Goal: Task Accomplishment & Management: Manage account settings

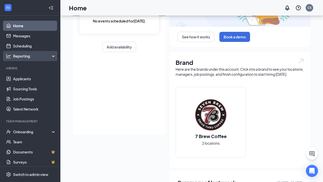
click at [28, 55] on div "Reporting" at bounding box center [34, 55] width 43 height 5
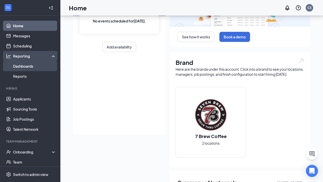
click at [29, 65] on link "Dashboards" at bounding box center [34, 66] width 43 height 10
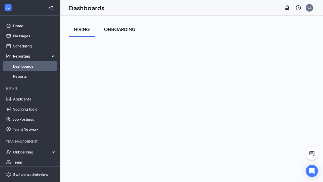
click at [123, 30] on div "ONBOARDING" at bounding box center [120, 29] width 32 height 6
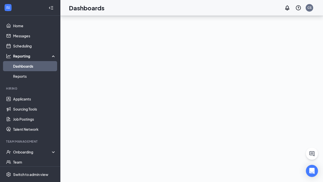
scroll to position [49, 0]
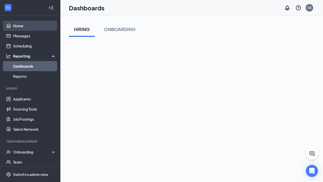
click at [19, 25] on link "Home" at bounding box center [34, 26] width 43 height 10
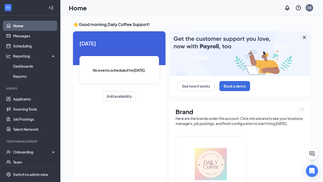
scroll to position [1, 0]
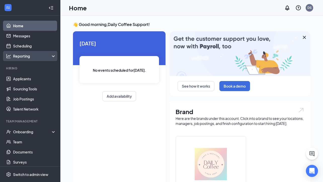
click at [41, 55] on div "Reporting" at bounding box center [34, 55] width 43 height 5
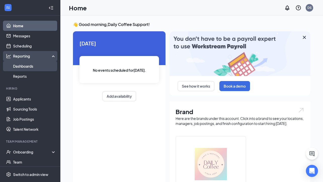
click at [40, 67] on link "Dashboards" at bounding box center [34, 66] width 43 height 10
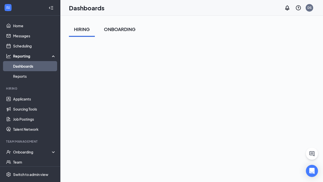
click at [120, 30] on div "ONBOARDING" at bounding box center [120, 29] width 32 height 6
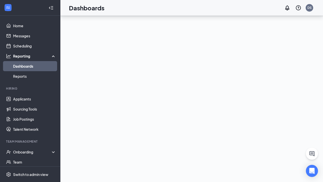
scroll to position [49, 0]
click at [23, 151] on div "Onboarding" at bounding box center [32, 151] width 39 height 5
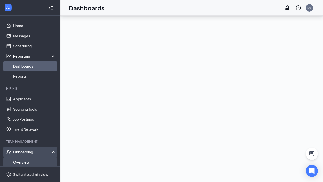
click at [35, 162] on link "Overview" at bounding box center [34, 162] width 43 height 10
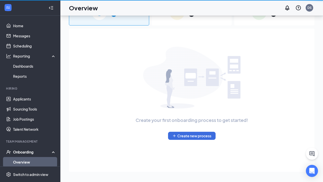
scroll to position [23, 0]
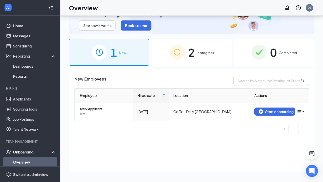
click at [217, 57] on div "2 In progress" at bounding box center [192, 52] width 80 height 26
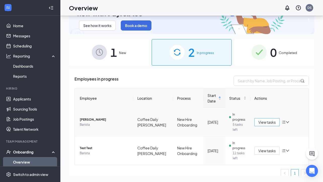
click at [265, 121] on span "View tasks" at bounding box center [267, 122] width 17 height 6
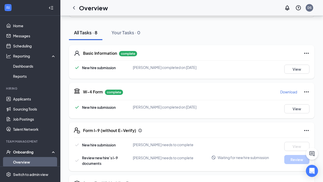
scroll to position [49, 0]
click at [129, 32] on div "Your Tasks · 0" at bounding box center [126, 32] width 29 height 6
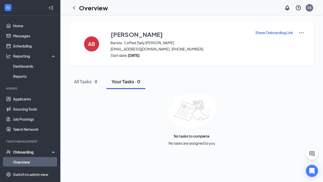
scroll to position [0, 0]
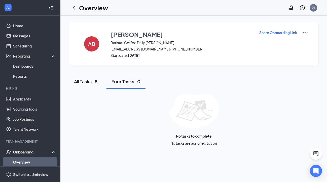
click at [87, 81] on div "All Tasks · 8" at bounding box center [85, 81] width 23 height 6
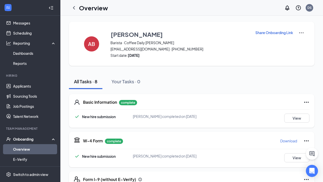
scroll to position [63, 0]
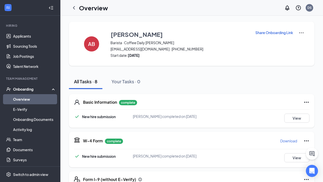
click at [29, 98] on link "Overview" at bounding box center [34, 99] width 43 height 10
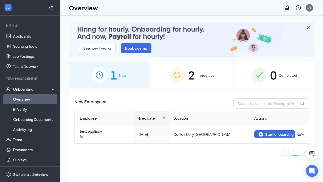
click at [225, 74] on div "2 In progress" at bounding box center [192, 75] width 80 height 26
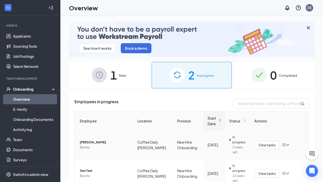
click at [90, 142] on span "[PERSON_NAME]" at bounding box center [105, 142] width 50 height 5
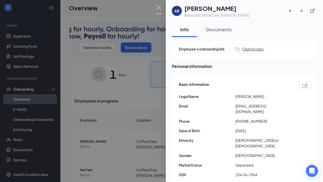
click at [254, 48] on div "Click to copy" at bounding box center [250, 49] width 28 height 6
click at [160, 9] on img at bounding box center [159, 10] width 6 height 10
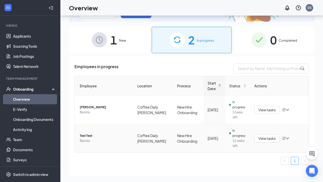
scroll to position [18, 0]
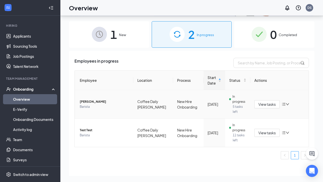
click at [87, 101] on span "Aiah Bini" at bounding box center [105, 101] width 50 height 5
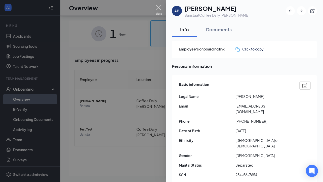
click at [160, 8] on img at bounding box center [159, 10] width 6 height 10
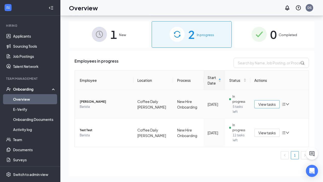
click at [255, 104] on button "View tasks" at bounding box center [267, 104] width 25 height 8
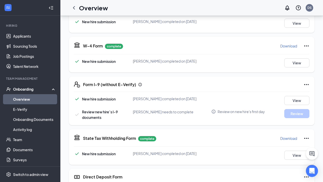
scroll to position [95, 0]
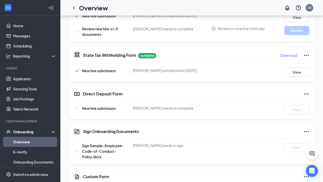
scroll to position [195, 0]
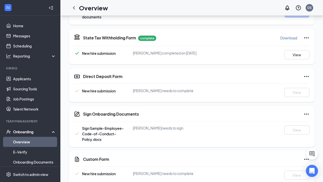
click at [307, 75] on icon "Ellipses" at bounding box center [307, 76] width 6 height 6
click at [285, 86] on span "Mark as complete" at bounding box center [287, 86] width 29 height 5
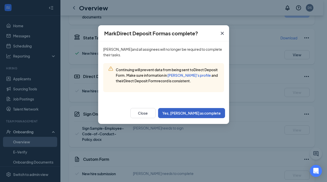
click at [210, 114] on button "Yes, [PERSON_NAME] as complete" at bounding box center [191, 113] width 67 height 10
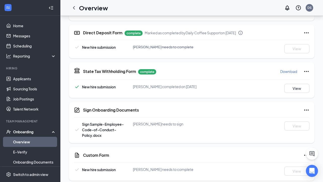
scroll to position [204, 0]
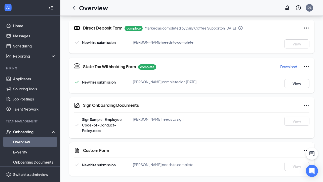
click at [305, 149] on icon "Ellipses" at bounding box center [307, 150] width 6 height 6
click at [280, 162] on span "Mark as complete" at bounding box center [287, 160] width 29 height 5
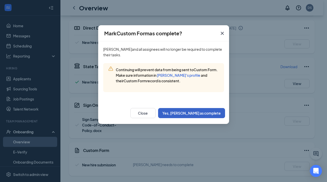
click at [212, 112] on button "Yes, [PERSON_NAME] as complete" at bounding box center [191, 113] width 67 height 10
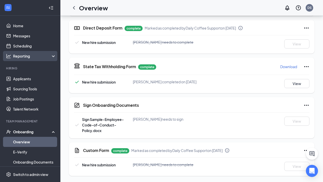
click at [33, 56] on div "Reporting" at bounding box center [34, 55] width 43 height 5
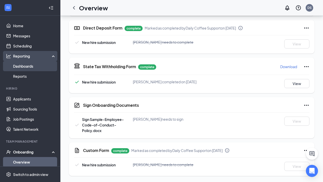
click at [34, 66] on link "Dashboards" at bounding box center [34, 66] width 43 height 10
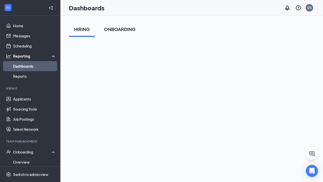
click at [126, 28] on div "ONBOARDING" at bounding box center [120, 29] width 32 height 6
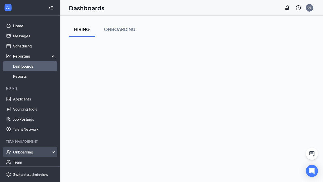
click at [23, 151] on div "Onboarding" at bounding box center [32, 151] width 39 height 5
click at [26, 161] on link "Overview" at bounding box center [34, 162] width 43 height 10
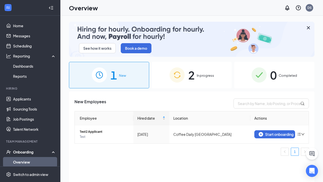
click at [215, 77] on div "2 In progress" at bounding box center [192, 75] width 80 height 26
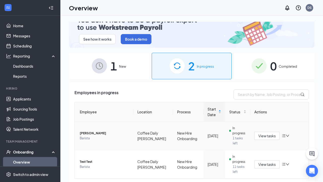
scroll to position [22, 0]
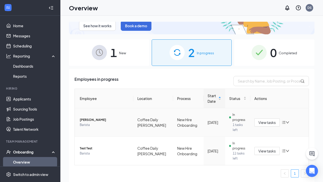
click at [286, 122] on icon "down" at bounding box center [288, 122] width 4 height 4
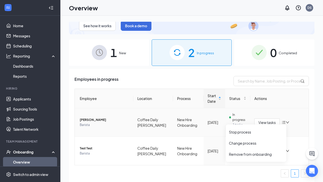
click at [220, 126] on td "[DATE]" at bounding box center [215, 122] width 22 height 28
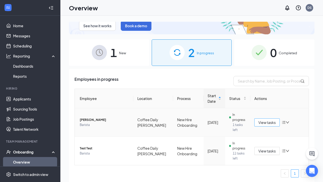
click at [263, 123] on span "View tasks" at bounding box center [267, 122] width 17 height 6
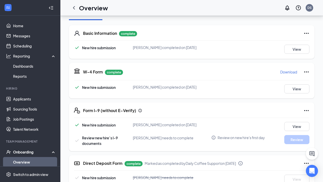
scroll to position [69, 0]
click at [307, 110] on icon "Ellipses" at bounding box center [307, 110] width 6 height 6
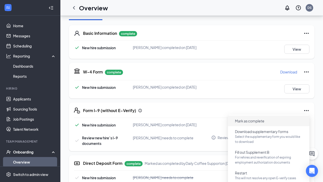
click at [256, 119] on span "Mark as complete" at bounding box center [249, 120] width 29 height 5
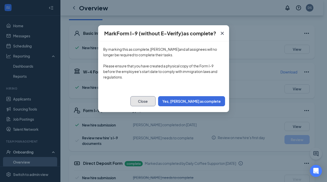
click at [156, 100] on button "Close" at bounding box center [142, 101] width 25 height 10
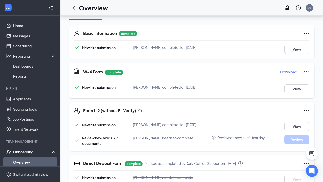
click at [306, 110] on icon "Ellipses" at bounding box center [307, 110] width 6 height 6
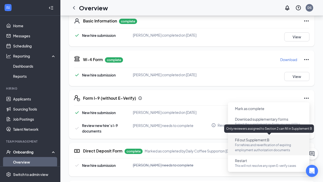
scroll to position [82, 0]
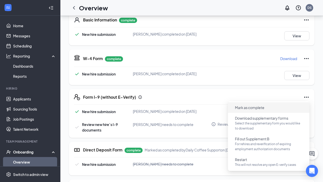
click at [247, 108] on span "Mark as complete" at bounding box center [249, 107] width 29 height 5
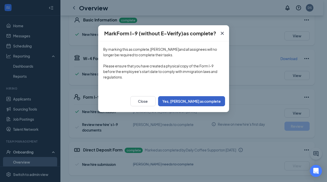
click at [195, 102] on button "Yes, mark as complete" at bounding box center [191, 101] width 67 height 10
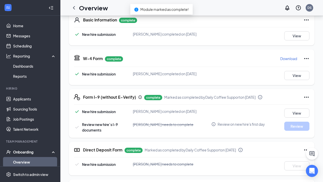
scroll to position [0, 0]
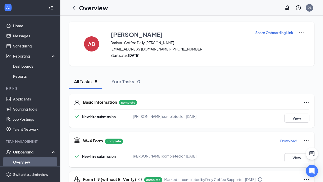
click at [17, 160] on link "Overview" at bounding box center [34, 162] width 43 height 10
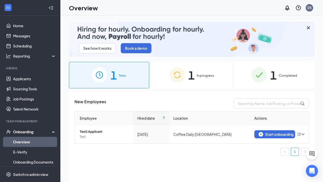
click at [217, 78] on div "1 In progress" at bounding box center [192, 75] width 80 height 26
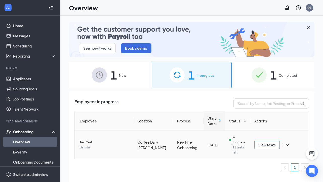
click at [271, 145] on span "View tasks" at bounding box center [267, 145] width 17 height 6
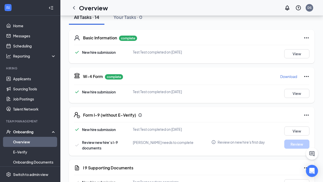
scroll to position [81, 0]
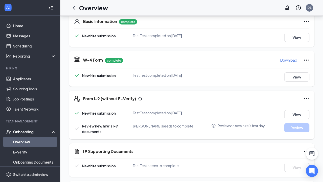
click at [309, 98] on icon "Ellipses" at bounding box center [307, 98] width 6 height 6
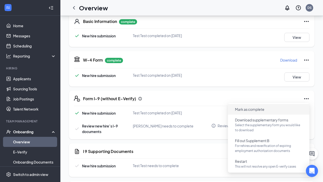
click at [267, 109] on button "Mark as complete" at bounding box center [250, 109] width 38 height 8
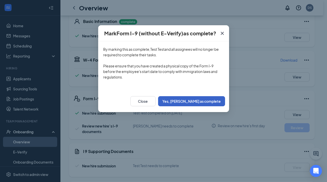
click at [216, 103] on button "Yes, mark as complete" at bounding box center [191, 101] width 67 height 10
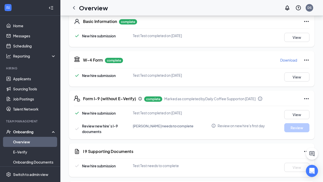
click at [305, 150] on icon "Ellipses" at bounding box center [307, 151] width 6 height 6
click at [280, 162] on span "Mark as complete" at bounding box center [287, 161] width 29 height 5
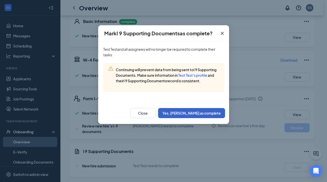
click at [210, 112] on button "Yes, mark as complete" at bounding box center [191, 113] width 67 height 10
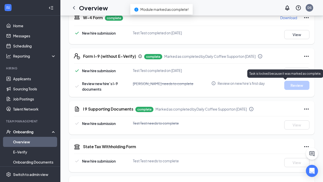
scroll to position [133, 0]
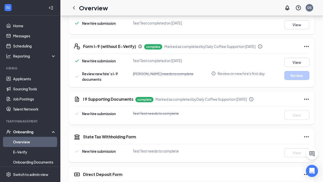
click at [308, 136] on icon "Ellipses" at bounding box center [307, 136] width 6 height 6
click at [286, 147] on span "Mark as complete" at bounding box center [287, 146] width 29 height 5
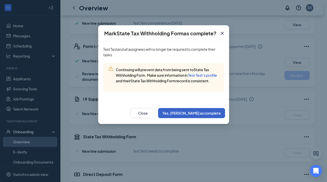
click at [187, 114] on button "Yes, mark as complete" at bounding box center [191, 113] width 67 height 10
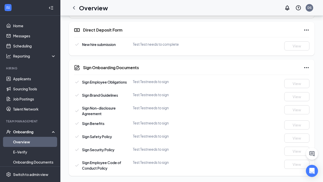
scroll to position [196, 0]
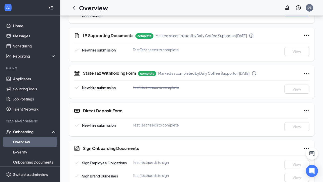
click at [306, 110] on icon "Ellipses" at bounding box center [307, 111] width 6 height 6
click at [283, 122] on span "Mark as complete" at bounding box center [287, 121] width 29 height 5
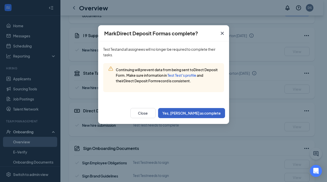
click at [208, 113] on button "Yes, mark as complete" at bounding box center [191, 113] width 67 height 10
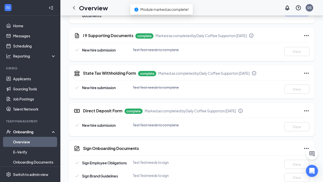
click at [307, 148] on div at bounding box center [312, 153] width 12 height 12
click at [307, 147] on icon "Ellipses" at bounding box center [307, 148] width 6 height 6
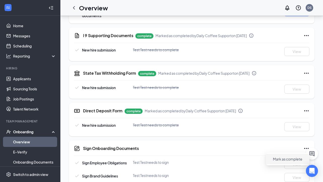
click at [274, 159] on span "Mark as complete" at bounding box center [287, 158] width 29 height 5
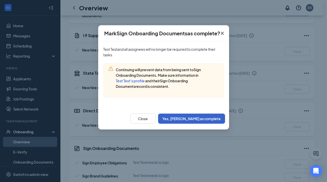
click at [217, 119] on button "Yes, mark as complete" at bounding box center [191, 118] width 67 height 10
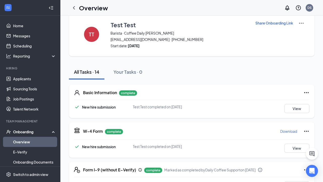
scroll to position [0, 0]
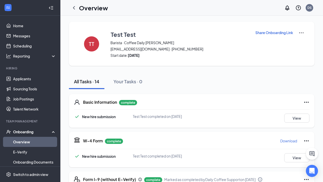
click at [22, 140] on link "Overview" at bounding box center [34, 142] width 43 height 10
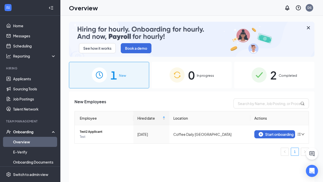
click at [249, 80] on div "2 Completed" at bounding box center [274, 75] width 80 height 26
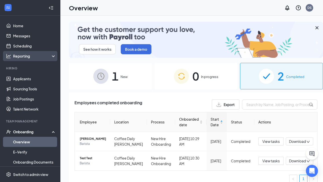
click at [28, 56] on div "Reporting" at bounding box center [34, 55] width 43 height 5
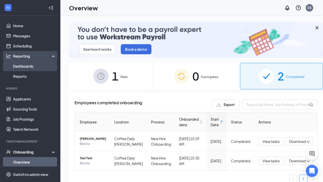
click at [29, 67] on link "Dashboards" at bounding box center [34, 66] width 43 height 10
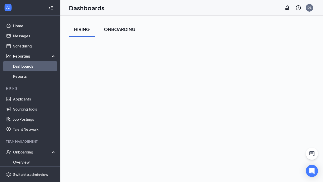
click at [119, 28] on div "ONBOARDING" at bounding box center [120, 29] width 32 height 6
click at [126, 29] on div "ONBOARDING" at bounding box center [120, 29] width 32 height 6
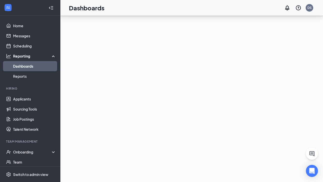
scroll to position [49, 0]
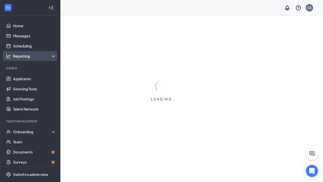
click at [34, 57] on div "Reporting" at bounding box center [34, 55] width 43 height 5
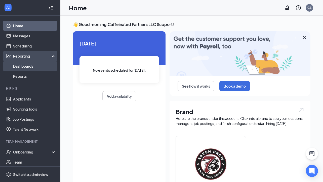
click at [39, 66] on link "Dashboards" at bounding box center [34, 66] width 43 height 10
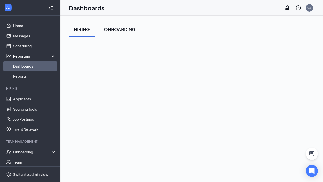
click at [122, 29] on div "ONBOARDING" at bounding box center [120, 29] width 32 height 6
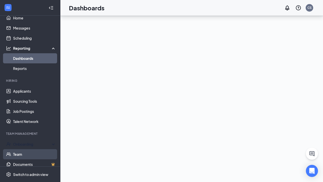
scroll to position [16, 0]
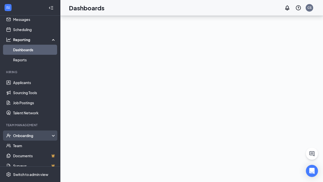
click at [37, 135] on div "Onboarding" at bounding box center [32, 135] width 39 height 5
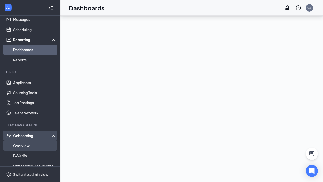
click at [34, 144] on link "Overview" at bounding box center [34, 145] width 43 height 10
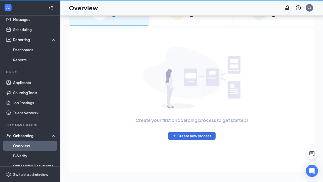
scroll to position [23, 0]
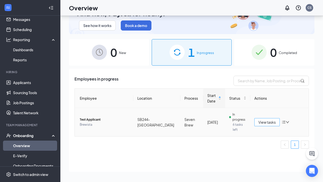
click at [273, 119] on span "View tasks" at bounding box center [267, 122] width 17 height 6
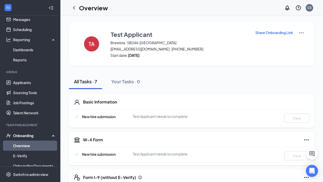
click at [278, 33] on p "Share Onboarding Link" at bounding box center [275, 32] width 38 height 5
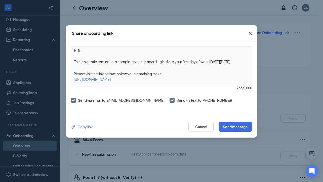
click at [211, 81] on div "[URL][DOMAIN_NAME]" at bounding box center [161, 79] width 181 height 6
drag, startPoint x: 206, startPoint y: 80, endPoint x: 74, endPoint y: 80, distance: 132.7
click at [74, 80] on div "[URL][DOMAIN_NAME]" at bounding box center [161, 79] width 181 height 6
copy div "[URL][DOMAIN_NAME]"
click at [249, 33] on icon "Cross" at bounding box center [251, 33] width 6 height 6
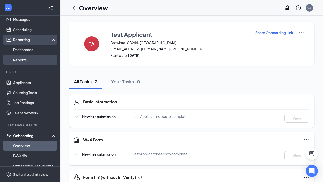
click at [30, 59] on link "Reports" at bounding box center [34, 60] width 43 height 10
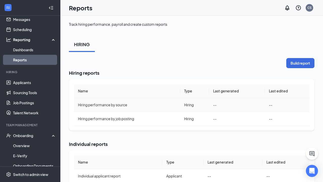
scroll to position [69, 0]
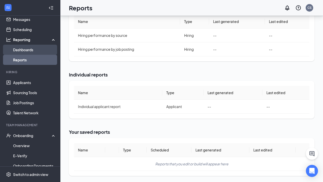
click at [30, 49] on link "Dashboards" at bounding box center [34, 50] width 43 height 10
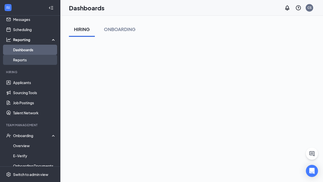
drag, startPoint x: 31, startPoint y: 60, endPoint x: 46, endPoint y: 61, distance: 15.2
click at [31, 60] on link "Reports" at bounding box center [34, 60] width 43 height 10
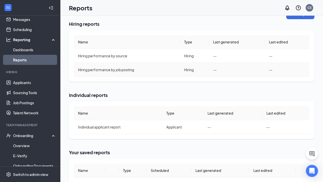
scroll to position [69, 0]
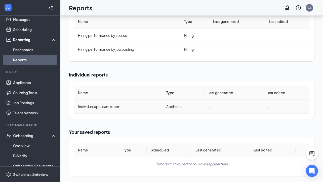
click at [103, 106] on span "Individual applicant report" at bounding box center [99, 106] width 43 height 5
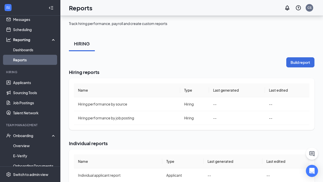
scroll to position [0, 0]
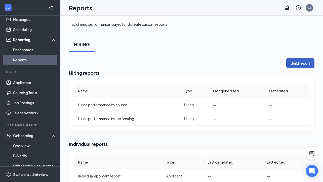
click at [295, 62] on button "Build report" at bounding box center [301, 63] width 28 height 10
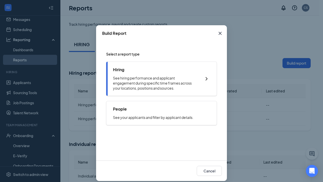
click at [176, 83] on p "See hiring performance and applicant engagement during specific time frames acr…" at bounding box center [155, 82] width 84 height 15
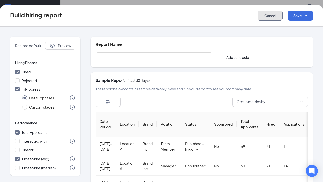
click at [272, 15] on button "Cancel" at bounding box center [270, 16] width 25 height 10
checkbox input "false"
radio input "false"
checkbox input "false"
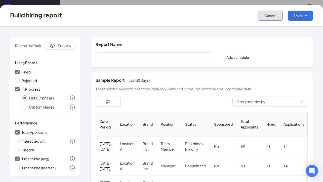
checkbox input "false"
